Goal: Transaction & Acquisition: Purchase product/service

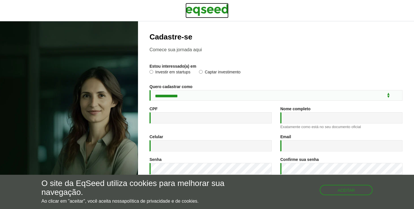
click at [198, 10] on img at bounding box center [207, 10] width 43 height 14
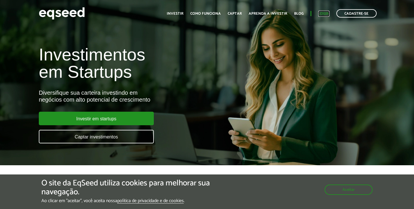
click at [324, 13] on link "Login" at bounding box center [323, 14] width 11 height 4
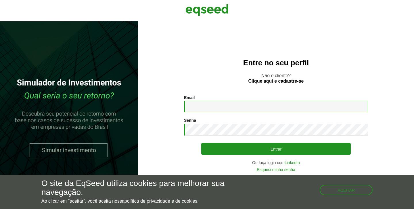
click at [215, 105] on input "Email *" at bounding box center [276, 106] width 184 height 11
type input "**********"
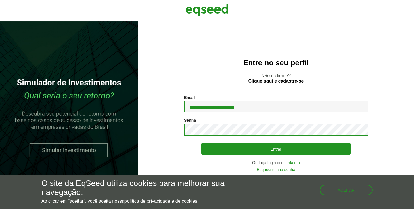
click at [201, 143] on button "Entrar" at bounding box center [276, 149] width 150 height 12
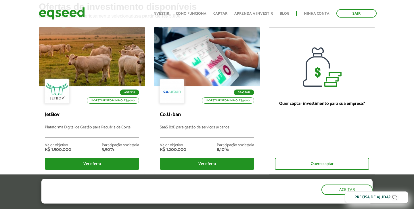
scroll to position [40, 0]
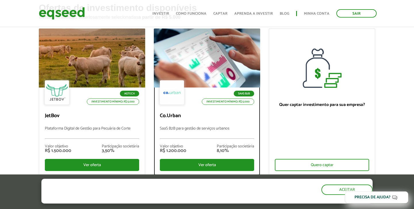
click at [193, 60] on div at bounding box center [207, 58] width 128 height 71
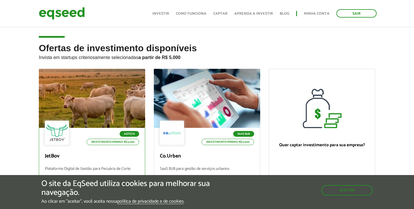
scroll to position [40, 0]
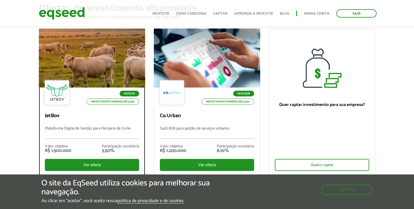
click at [91, 73] on div at bounding box center [92, 58] width 128 height 71
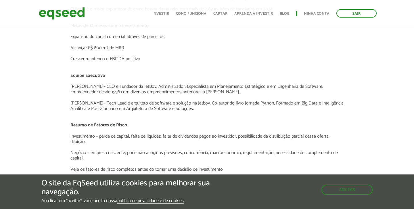
scroll to position [1157, 0]
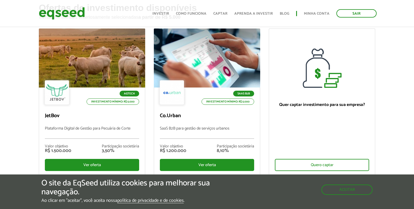
scroll to position [40, 0]
